Goal: Use online tool/utility: Utilize a website feature to perform a specific function

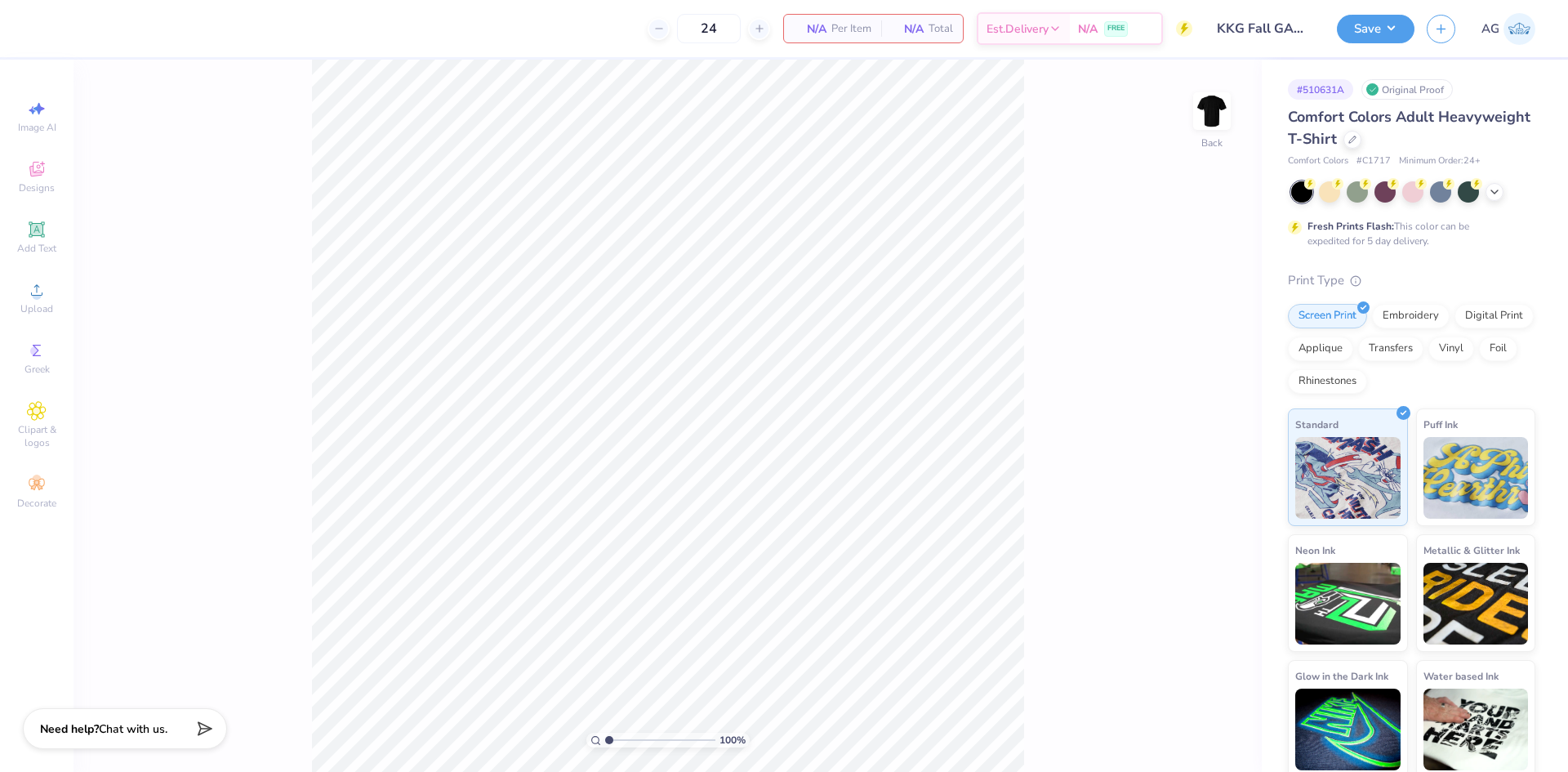
click at [194, 513] on div "100 % Back" at bounding box center [667, 416] width 1188 height 712
click at [1127, 422] on div "100 % Back" at bounding box center [667, 416] width 1188 height 712
click at [38, 295] on icon at bounding box center [36, 289] width 12 height 12
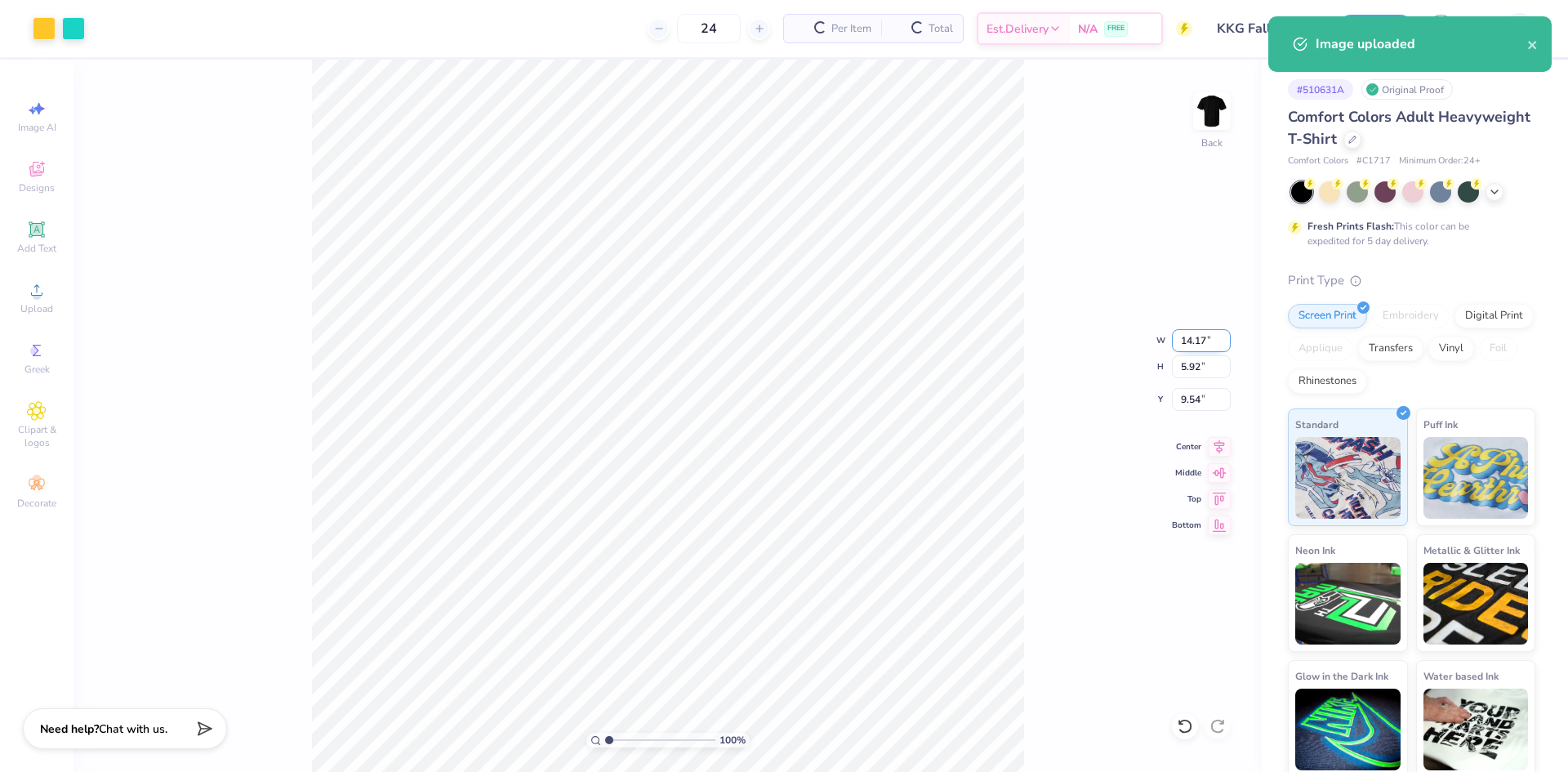
click at [1201, 337] on input "14.17" at bounding box center [1201, 340] width 59 height 23
type input "4.00"
type input "1.67"
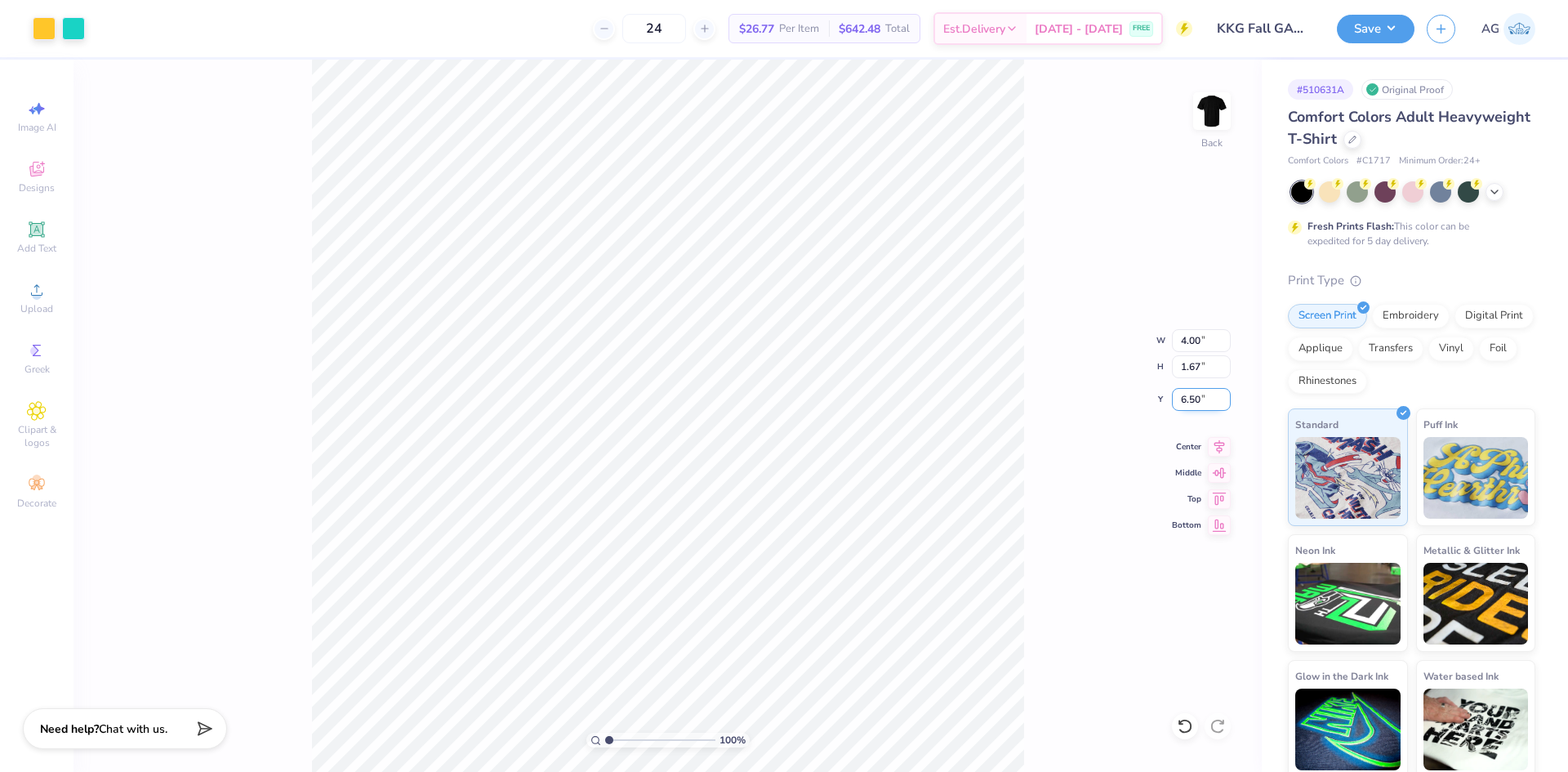
click at [1204, 400] on input "6.50" at bounding box center [1201, 399] width 59 height 23
type input "3.00"
click at [1078, 400] on div "100 % Back W 4.00 4.00 " H 1.67 1.67 " Y 3.00 3.00 " Center Middle Top Bottom" at bounding box center [667, 416] width 1188 height 712
click at [1200, 123] on img at bounding box center [1212, 111] width 65 height 65
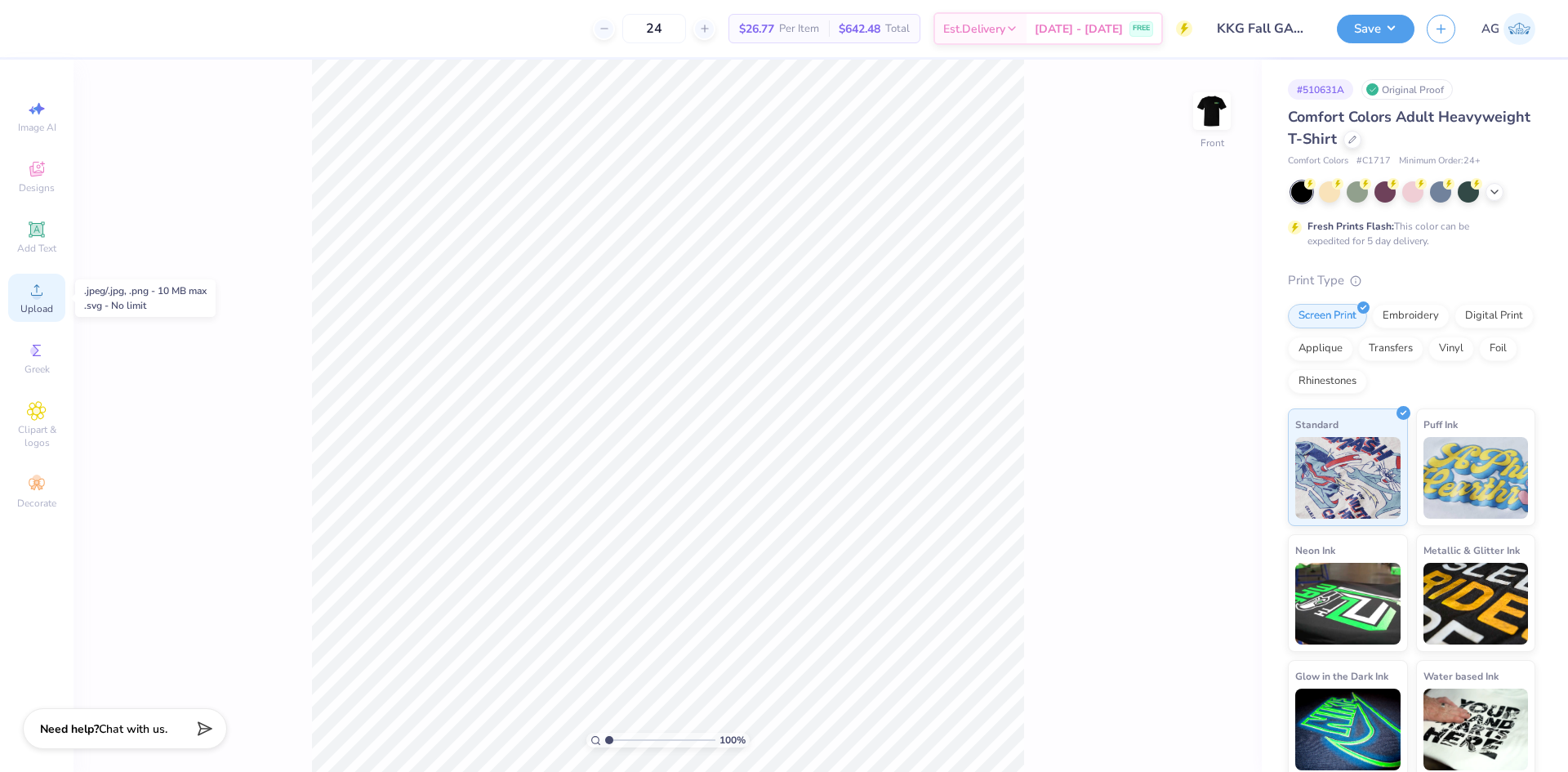
click at [27, 297] on icon at bounding box center [37, 290] width 20 height 20
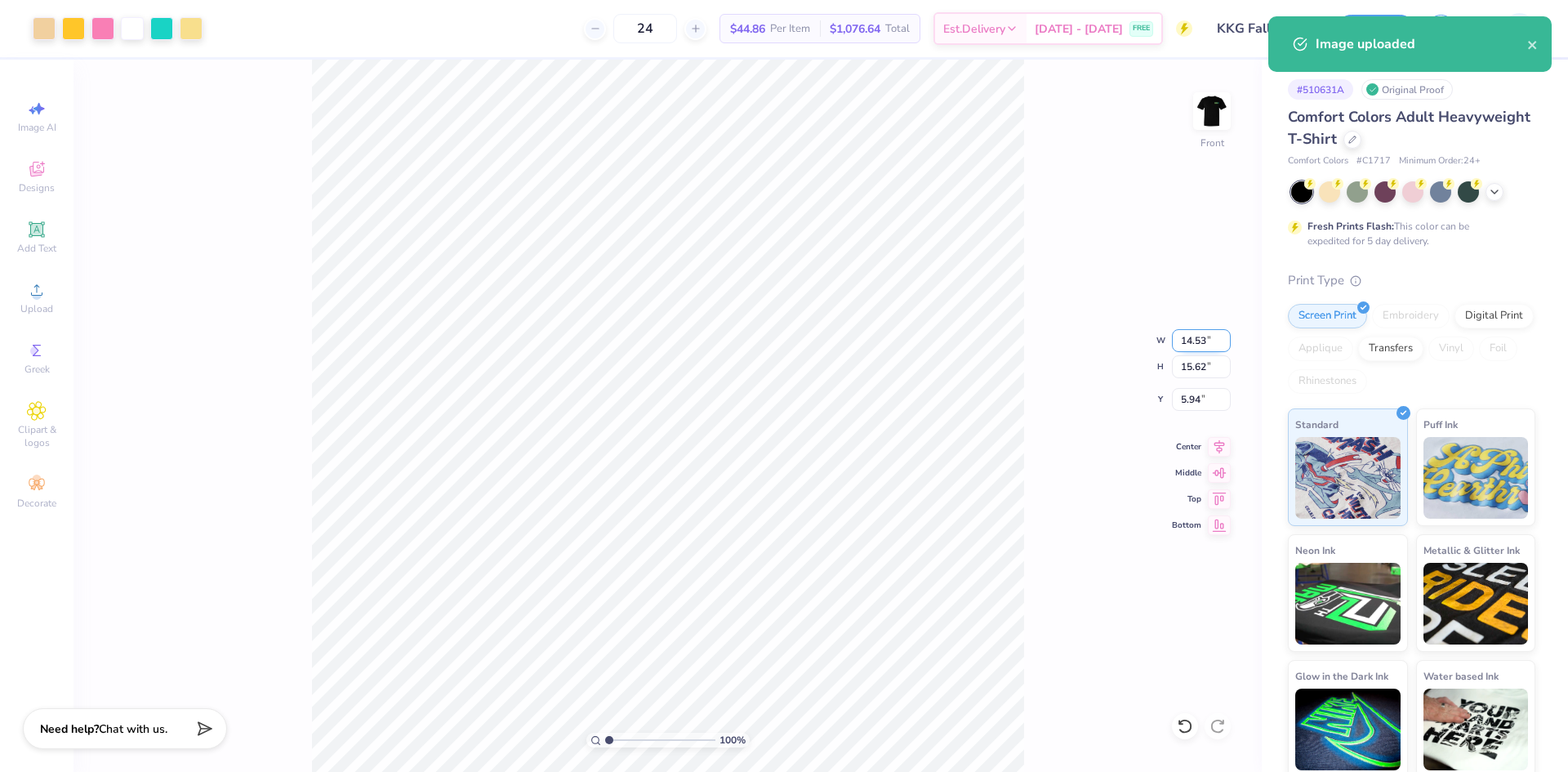
click at [1192, 336] on input "14.53" at bounding box center [1201, 340] width 59 height 23
type input "12.00"
type input "12.90"
click at [1186, 400] on input "7.30" at bounding box center [1201, 399] width 59 height 23
type input "3.00"
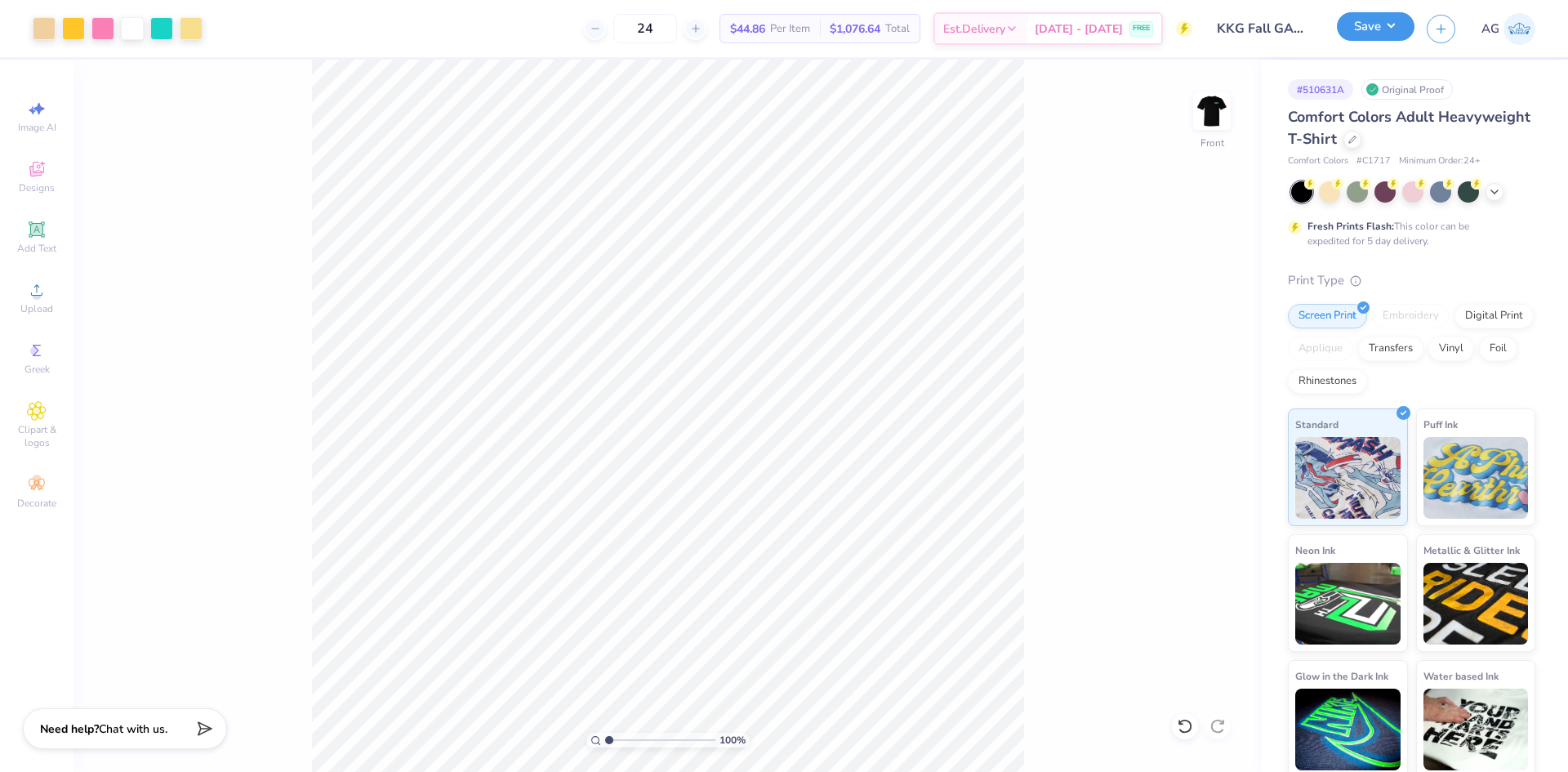
click at [1372, 34] on button "Save" at bounding box center [1376, 27] width 78 height 29
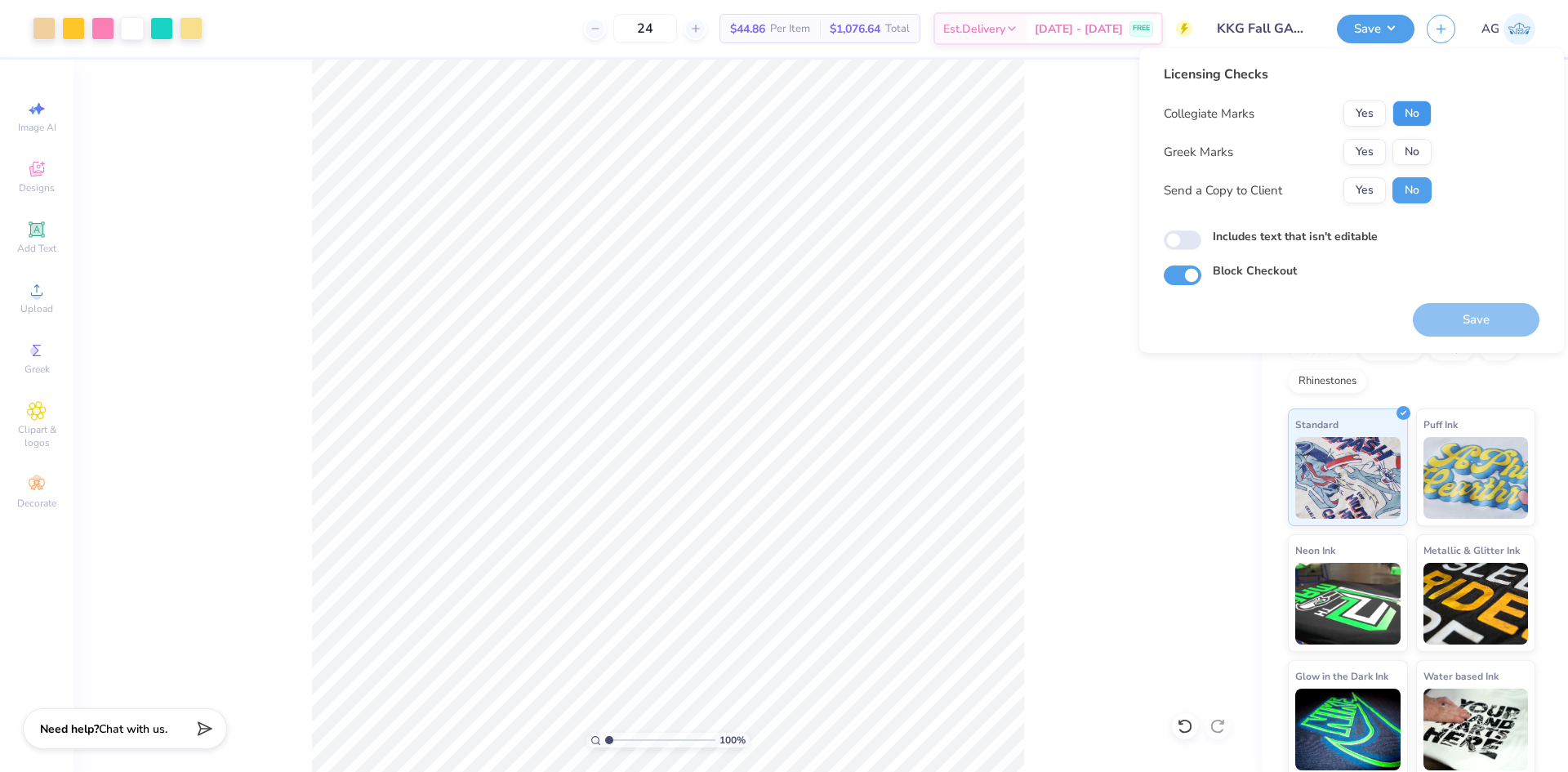
click at [1405, 108] on button "No" at bounding box center [1412, 113] width 39 height 26
click at [1378, 153] on button "Yes" at bounding box center [1365, 152] width 43 height 26
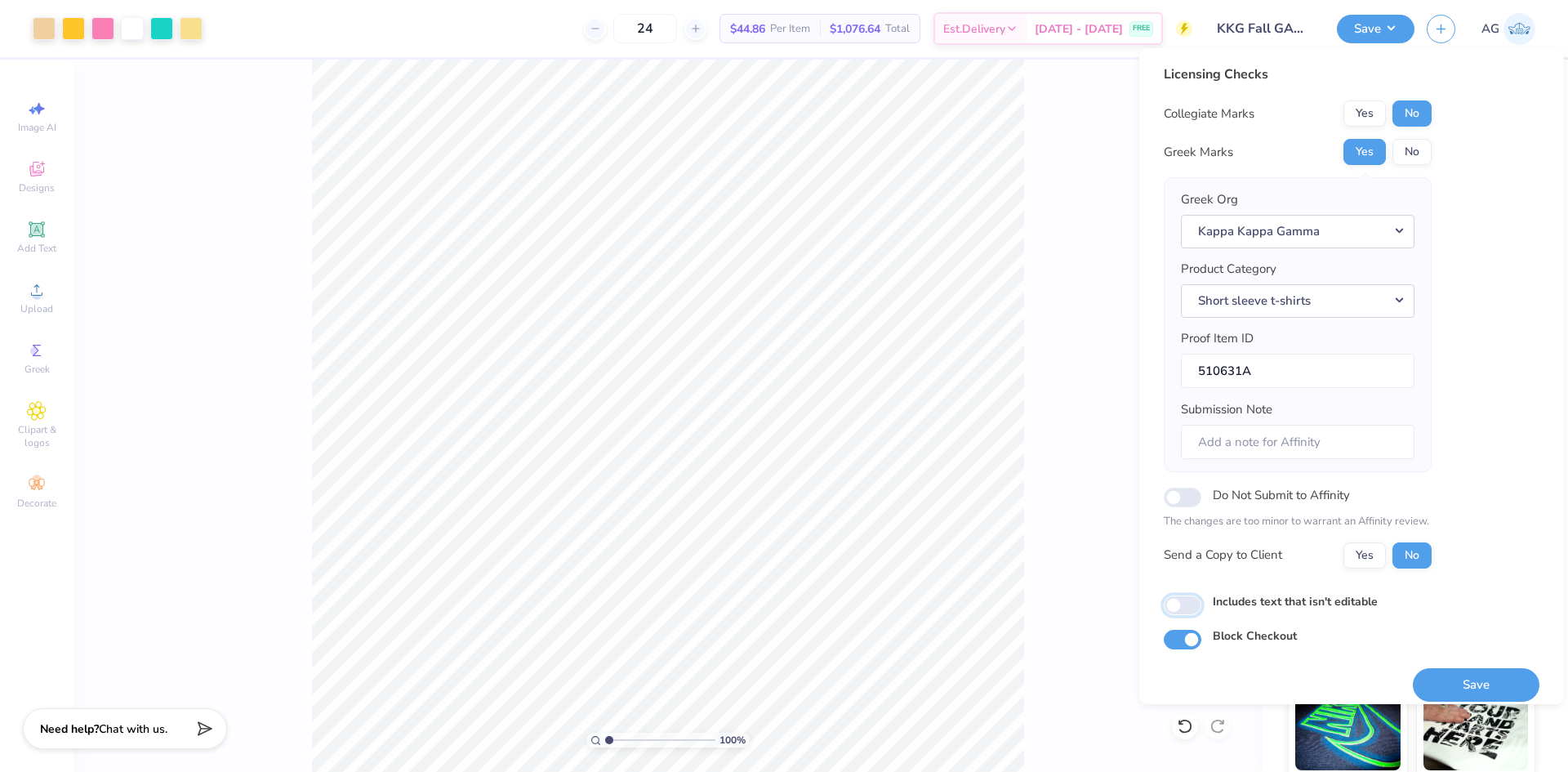
click at [1192, 613] on input "Includes text that isn't editable" at bounding box center [1183, 605] width 38 height 20
checkbox input "true"
click at [1493, 697] on button "Save" at bounding box center [1477, 684] width 127 height 33
